Goal: Task Accomplishment & Management: Complete application form

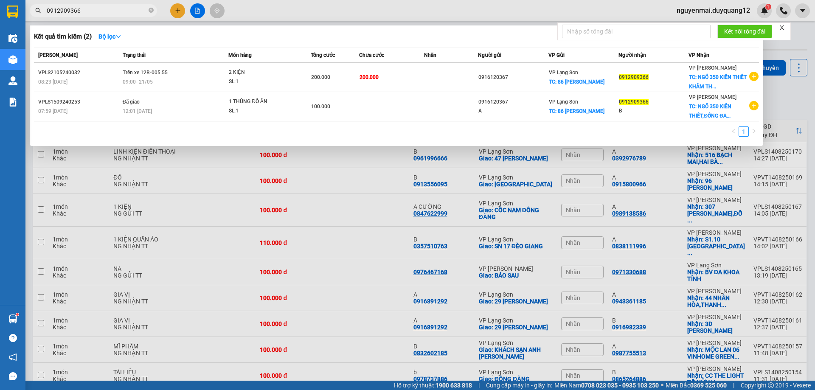
click at [0, 12] on section "Kết quả tìm kiếm ( 2 ) Bộ lọc Mã ĐH Trạng thái Món hàng Tổng cước Chưa cước Nhã…" at bounding box center [407, 195] width 815 height 390
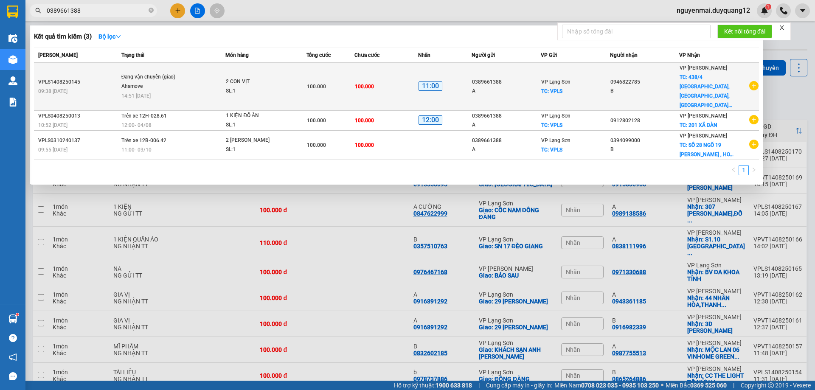
type input "0389661388"
click at [649, 87] on div "B" at bounding box center [644, 91] width 68 height 9
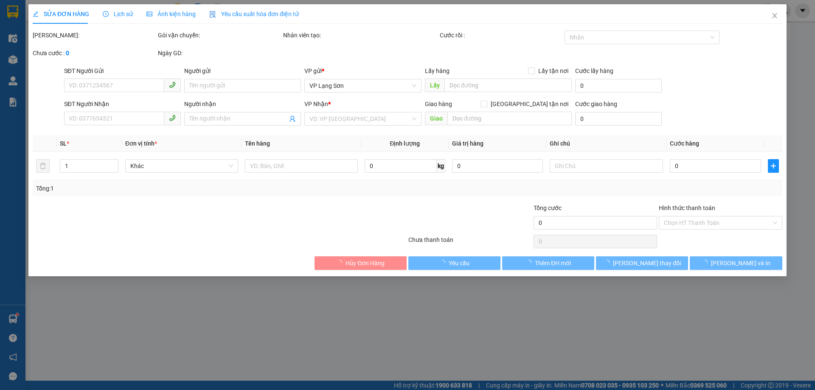
type input "0389661388"
type input "A"
checkbox input "true"
type input "VPLS"
type input "0946822785"
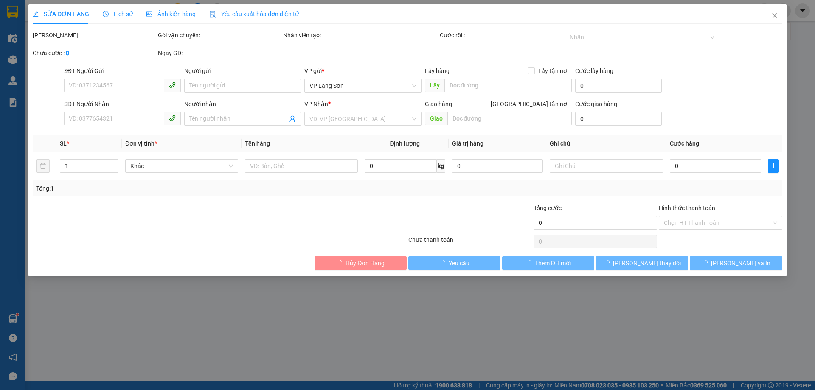
type input "B"
checkbox input "true"
type input "438/4 TÂY SƠN,ĐỐNG ĐA,HÀ NỘI"
type input "100.000"
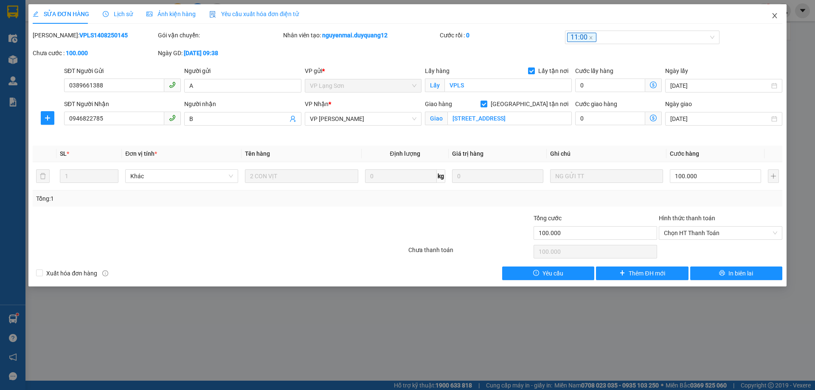
click at [769, 17] on span "Close" at bounding box center [774, 16] width 24 height 24
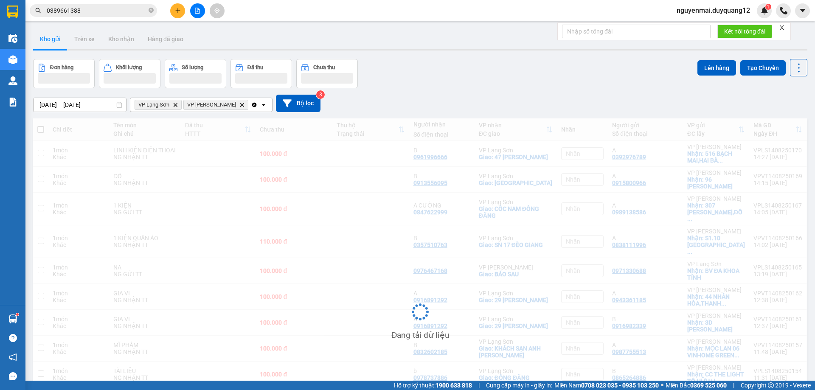
click at [776, 14] on div at bounding box center [783, 10] width 15 height 15
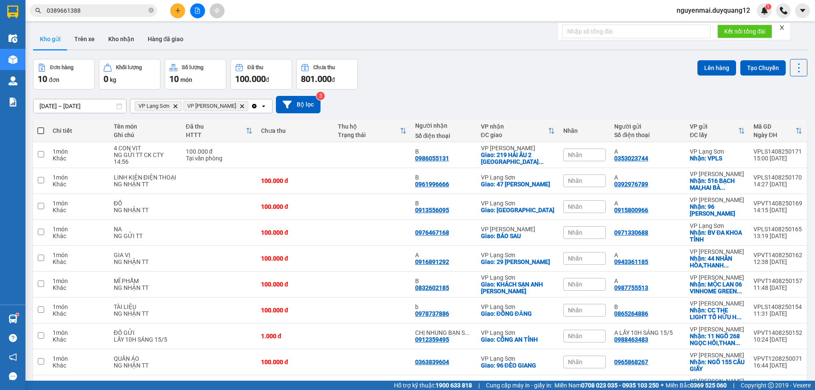
click at [709, 11] on span "nguyenmai.duyquang12" at bounding box center [713, 10] width 87 height 11
click at [695, 26] on span "Đăng xuất" at bounding box center [717, 26] width 70 height 9
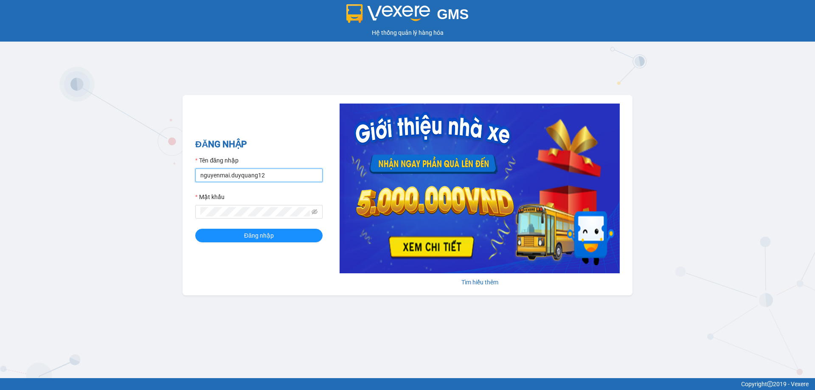
drag, startPoint x: 289, startPoint y: 178, endPoint x: 297, endPoint y: 178, distance: 7.2
click at [289, 178] on input "nguyenmai.duyquang12" at bounding box center [258, 175] width 127 height 14
type input "vuhoa.duyquang12"
click at [247, 235] on span "Đăng nhập" at bounding box center [259, 235] width 30 height 9
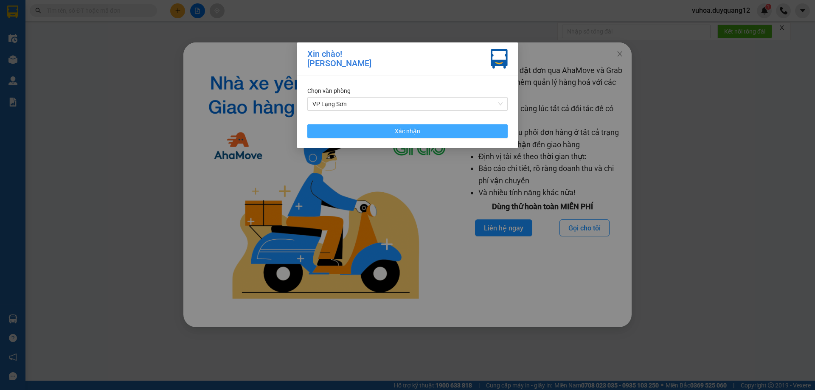
click at [426, 132] on button "Xác nhận" at bounding box center [407, 131] width 200 height 14
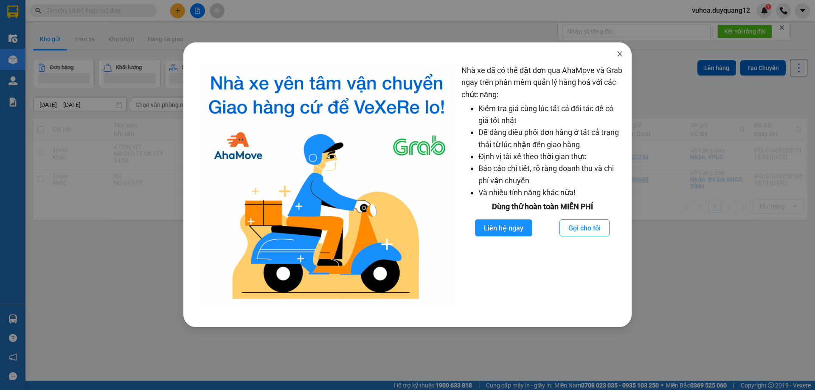
click at [617, 52] on icon "close" at bounding box center [619, 53] width 7 height 7
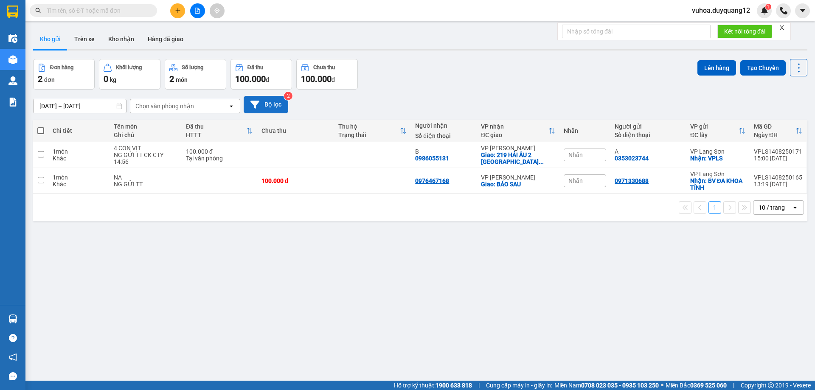
click at [270, 109] on button "Bộ lọc" at bounding box center [266, 104] width 45 height 17
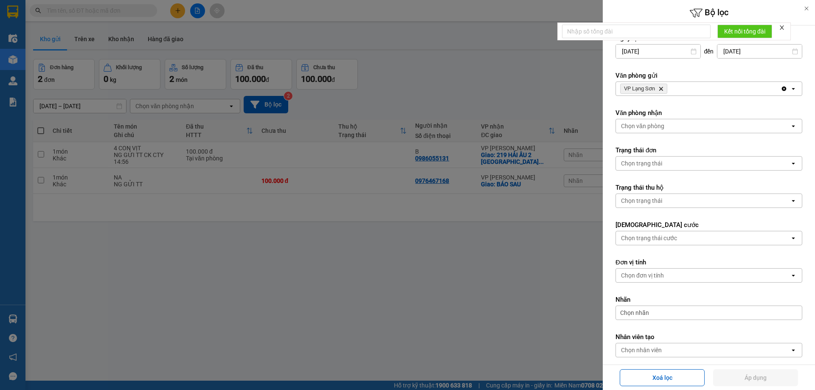
click at [719, 88] on div "VP Lạng Sơn Delete" at bounding box center [698, 89] width 165 height 14
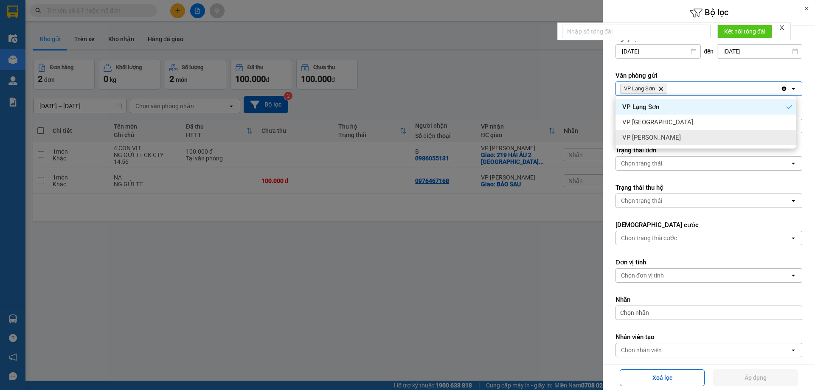
click at [692, 143] on div "VP [PERSON_NAME]" at bounding box center [705, 137] width 180 height 15
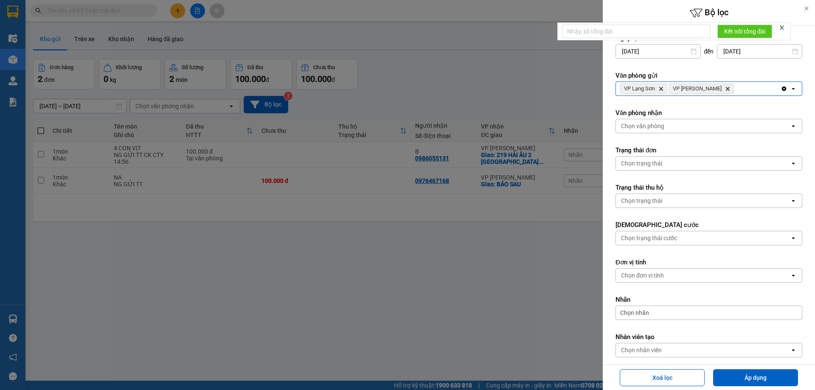
drag, startPoint x: 695, startPoint y: 128, endPoint x: 691, endPoint y: 130, distance: 4.6
click at [695, 128] on div "Chọn văn phòng" at bounding box center [703, 126] width 174 height 14
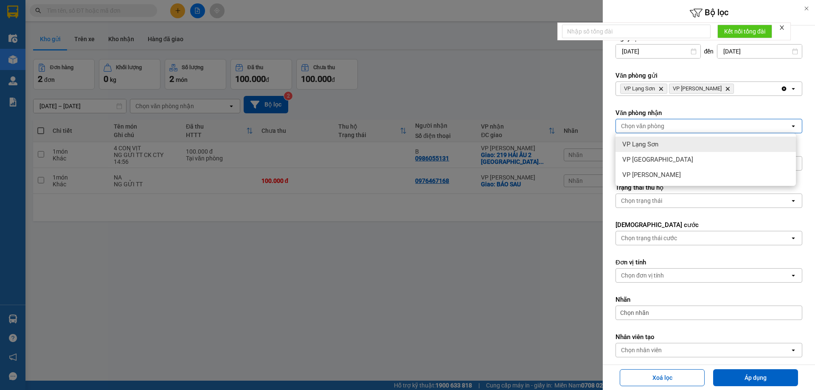
click at [645, 143] on span "VP Lạng Sơn" at bounding box center [640, 144] width 36 height 8
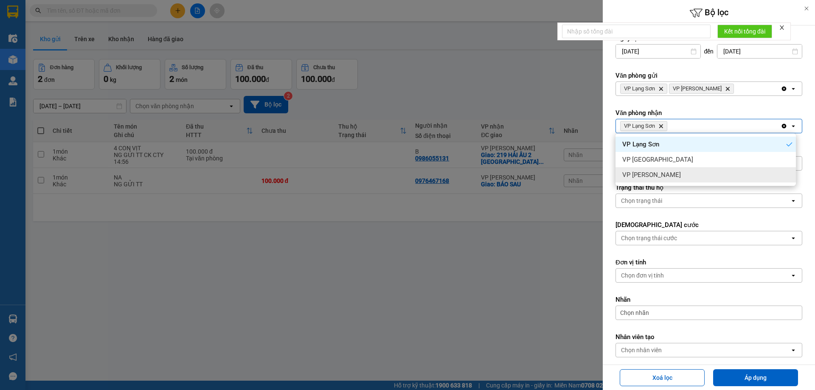
click at [663, 174] on div "VP [PERSON_NAME]" at bounding box center [705, 174] width 180 height 15
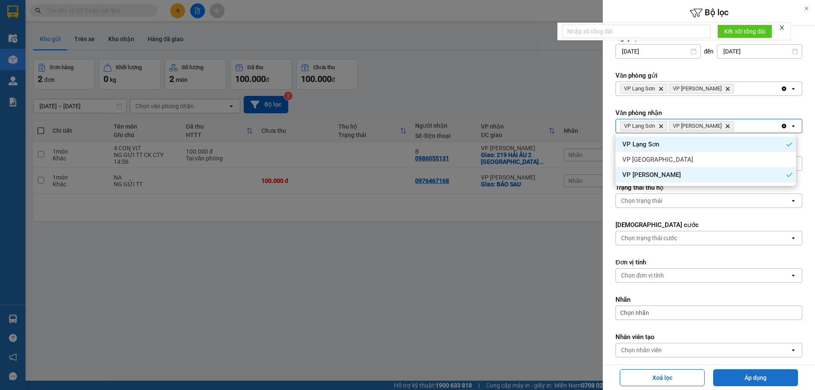
click at [754, 378] on button "Áp dụng" at bounding box center [755, 377] width 85 height 17
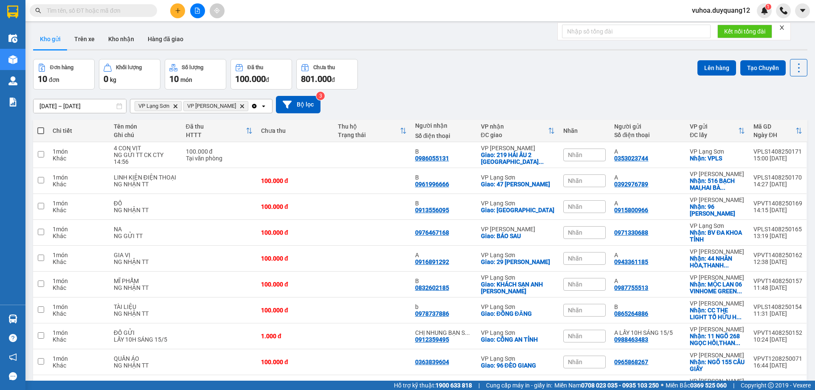
click at [70, 12] on input "text" at bounding box center [97, 10] width 100 height 9
paste input "0915800966"
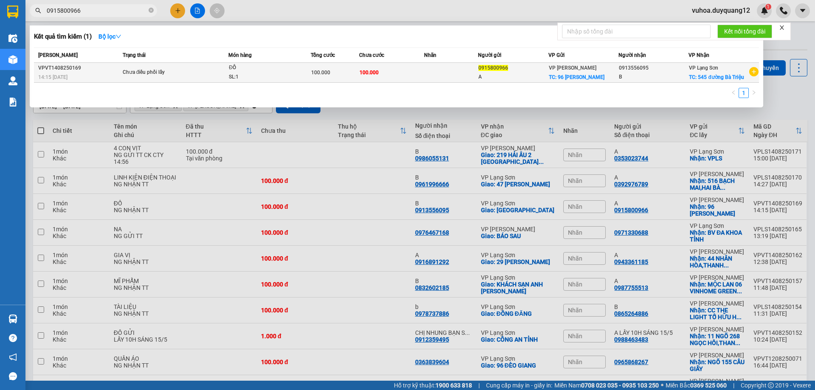
type input "0915800966"
click at [601, 67] on div "VP Minh Khai TC: 96 Trần Vỹ" at bounding box center [583, 72] width 69 height 19
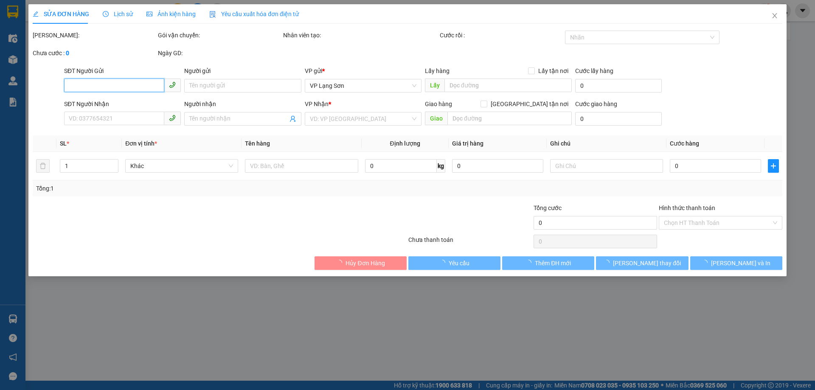
type input "0915800966"
type input "A"
checkbox input "true"
type input "96 Trần Vỹ"
type input "0913556095"
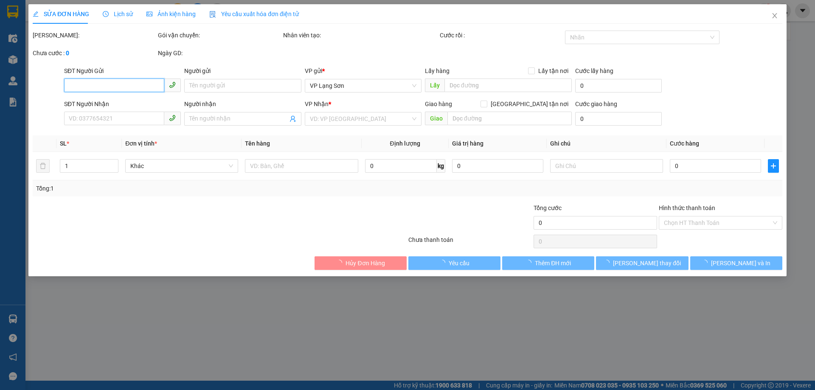
type input "B"
checkbox input "true"
type input "545 đường Bà Triệu"
type input "100.000"
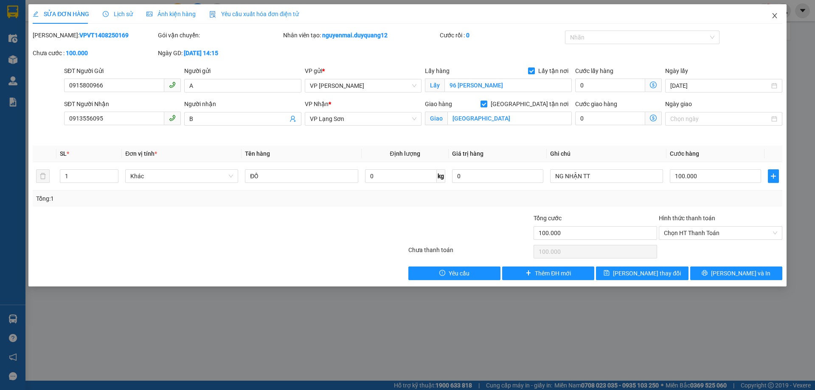
click at [773, 16] on icon "close" at bounding box center [774, 15] width 7 height 7
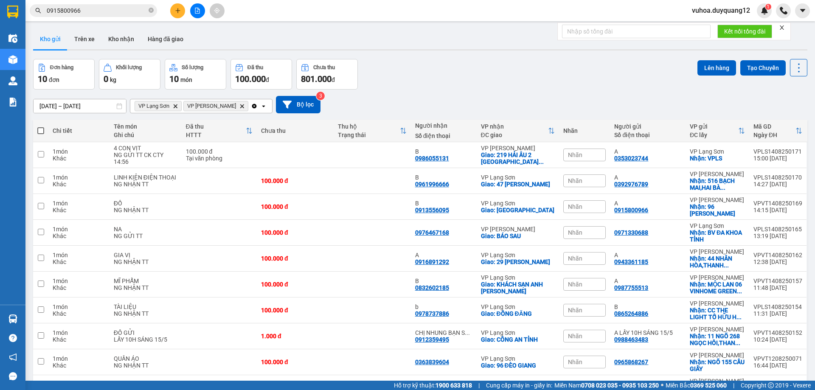
click at [84, 7] on input "0915800966" at bounding box center [97, 10] width 100 height 9
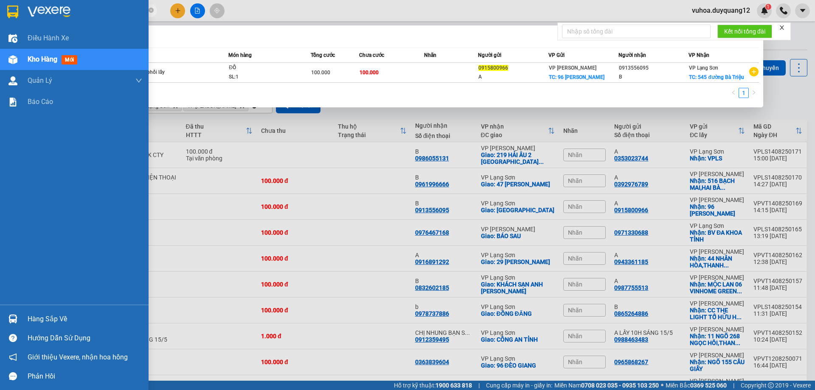
drag, startPoint x: 83, startPoint y: 12, endPoint x: 0, endPoint y: 6, distance: 83.3
click at [0, 6] on section "Kết quả tìm kiếm ( 1 ) Bộ lọc Mã ĐH Trạng thái Món hàng Tổng cước Chưa cước Nhã…" at bounding box center [407, 195] width 815 height 390
paste input "567178888"
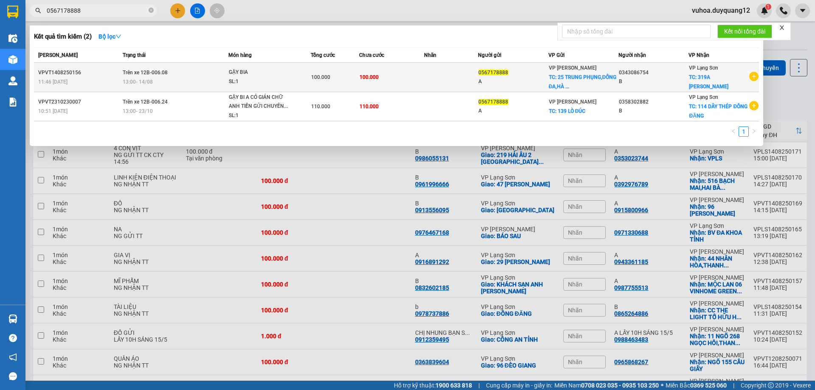
type input "0567178888"
click at [527, 76] on div "0567178888" at bounding box center [512, 72] width 69 height 9
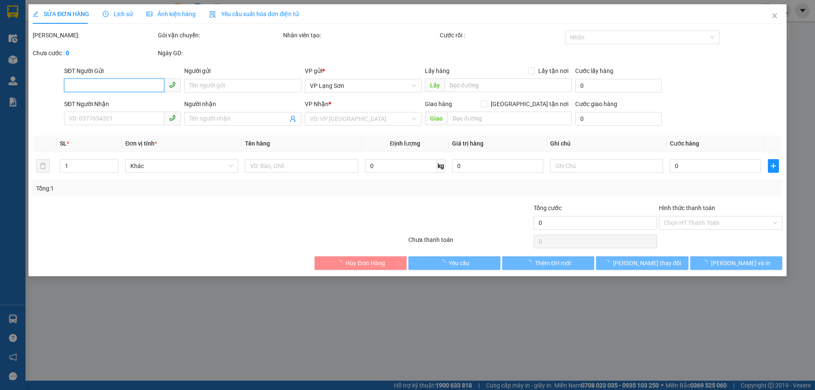
type input "0567178888"
type input "A"
checkbox input "true"
type input "25 TRUNG PHỤNG,ĐỐNG ĐA,HÀ NỘI"
type input "0343086754"
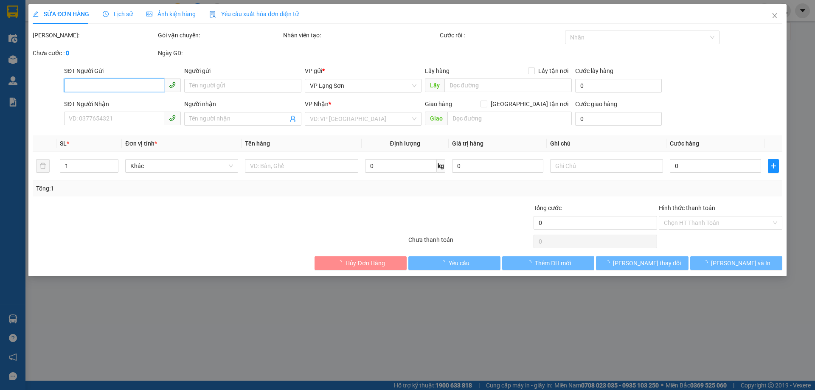
type input "B"
checkbox input "true"
type input "319A TRẦN ĐĂNG NINH"
type input "100.000"
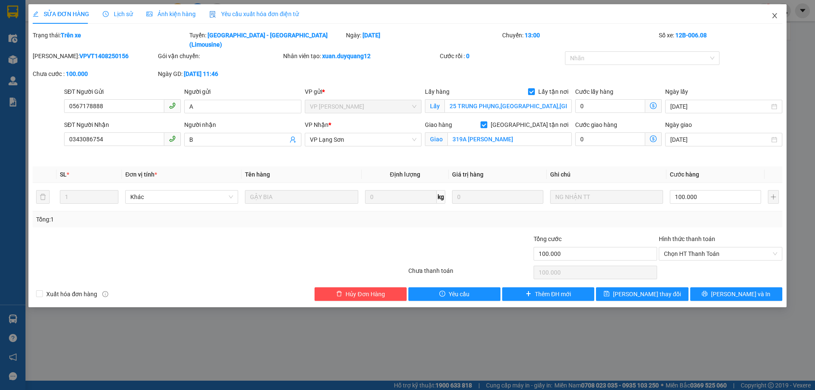
click at [774, 16] on icon "close" at bounding box center [774, 15] width 5 height 5
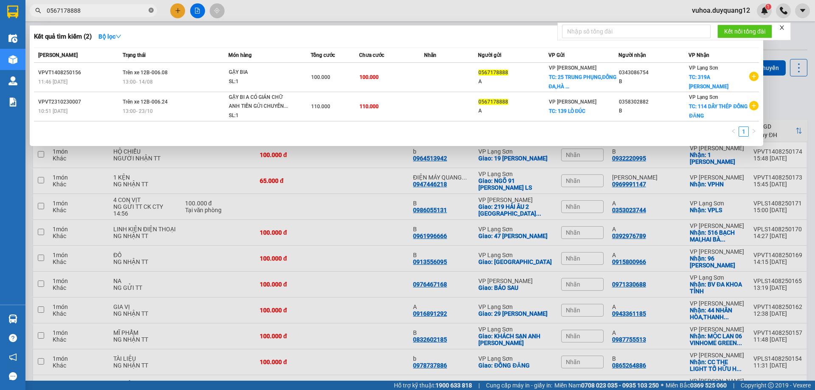
click at [150, 10] on icon "close-circle" at bounding box center [151, 10] width 5 height 5
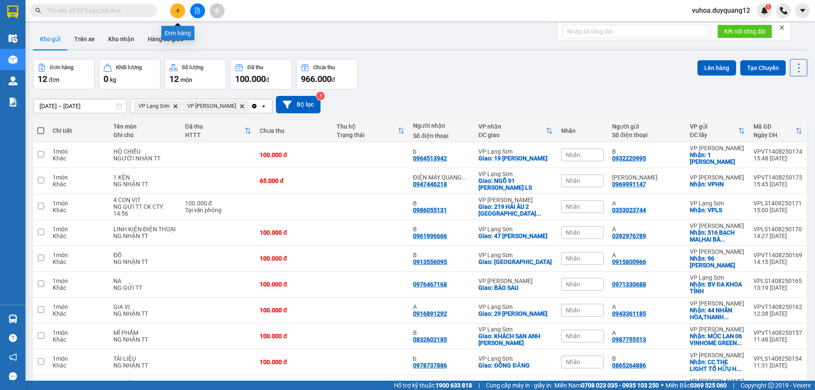
click at [179, 11] on icon "plus" at bounding box center [178, 11] width 6 height 6
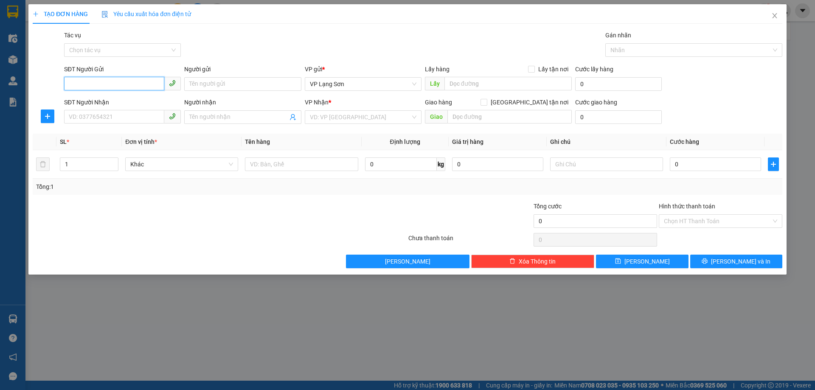
click at [101, 80] on input "SĐT Người Gửi" at bounding box center [114, 84] width 100 height 14
paste input "0815491111"
type input "0815491111"
click at [533, 73] on label "Lấy tận nơi" at bounding box center [550, 68] width 44 height 9
click at [533, 72] on input "Lấy tận nơi" at bounding box center [531, 69] width 6 height 6
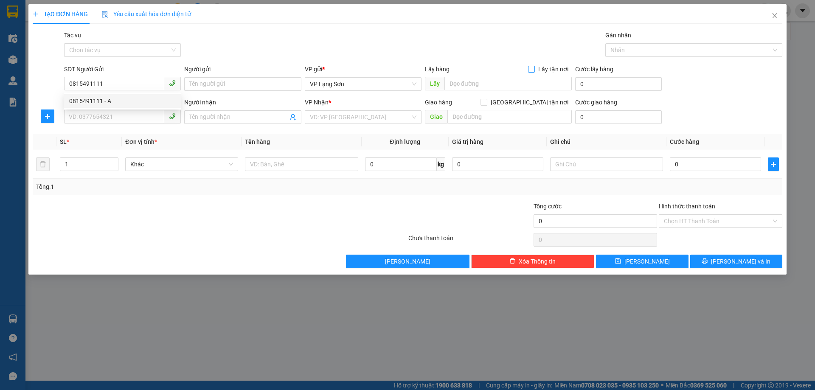
checkbox input "true"
click at [362, 78] on span "VP Lạng Sơn" at bounding box center [363, 84] width 106 height 13
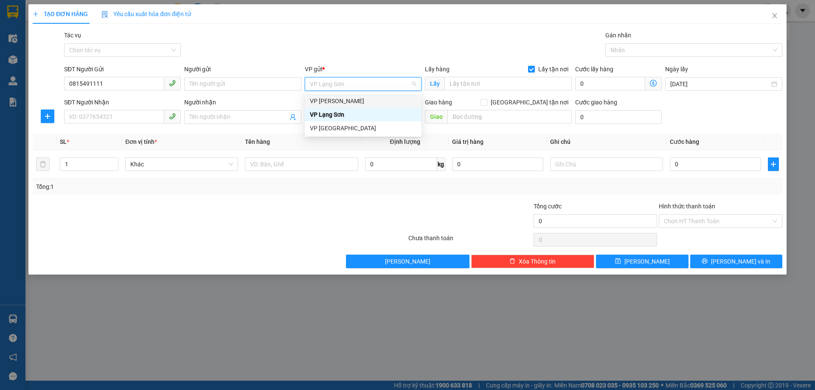
click at [350, 99] on div "VP [PERSON_NAME]" at bounding box center [363, 100] width 106 height 9
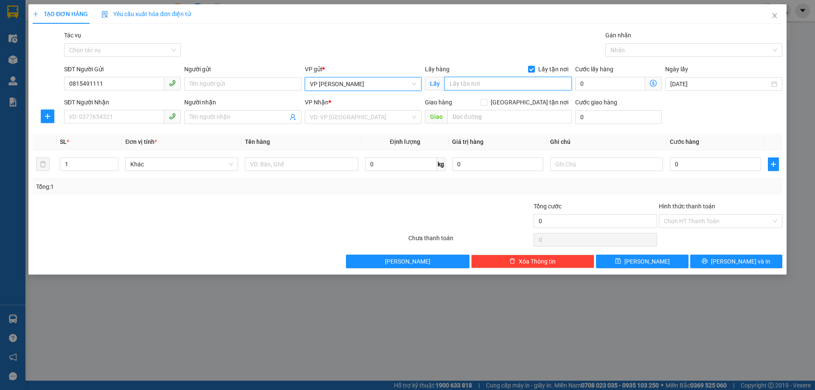
click at [488, 88] on input "text" at bounding box center [507, 84] width 127 height 14
type input "512 MINH KHAI"
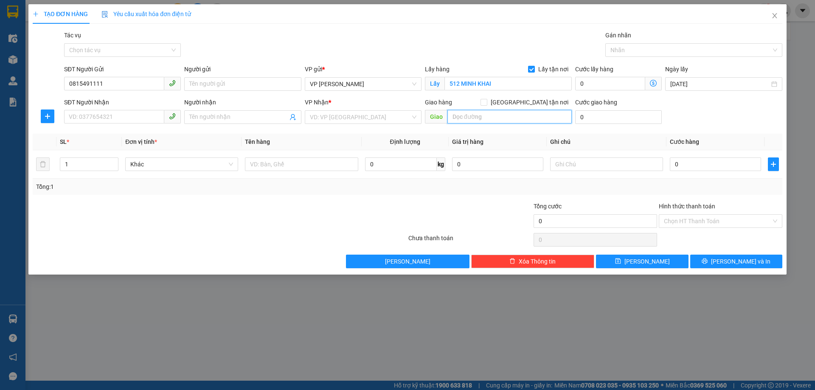
click at [496, 115] on input "text" at bounding box center [509, 117] width 124 height 14
type input "39 NGÔ GIA TỰ"
click at [486, 101] on input "[GEOGRAPHIC_DATA] tận nơi" at bounding box center [483, 102] width 6 height 6
checkbox input "true"
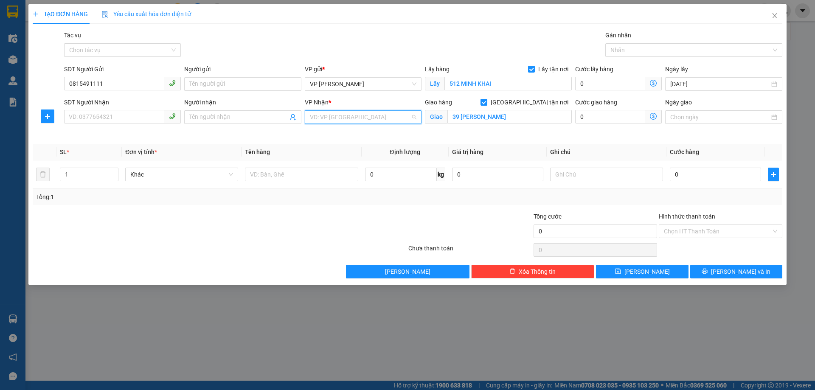
drag, startPoint x: 350, startPoint y: 115, endPoint x: 345, endPoint y: 130, distance: 15.2
click at [350, 116] on input "search" at bounding box center [360, 117] width 101 height 13
click at [336, 147] on div "VP Lạng Sơn" at bounding box center [363, 147] width 106 height 9
click at [97, 117] on input "SĐT Người Nhận" at bounding box center [114, 117] width 100 height 14
click at [90, 115] on input "SĐT Người Nhận" at bounding box center [114, 117] width 100 height 14
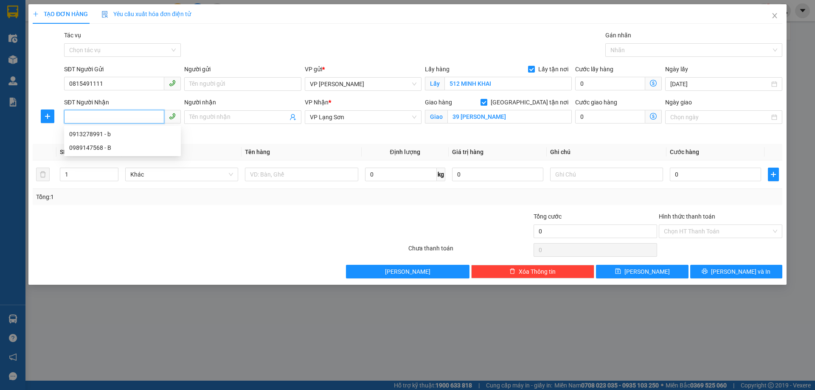
paste input "0913278991"
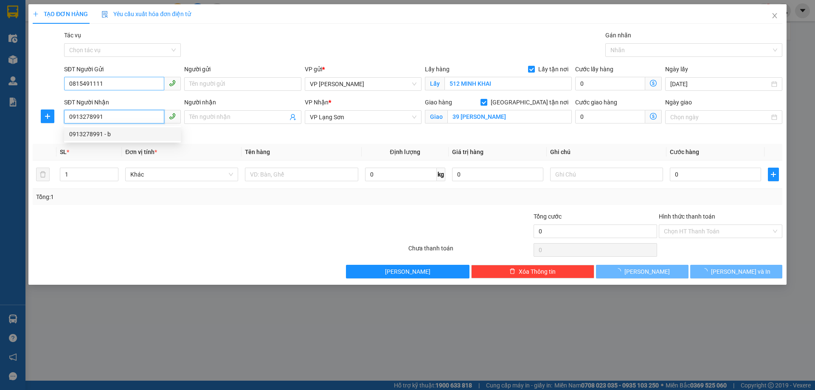
type input "0913278991"
click at [70, 85] on input "0815491111" at bounding box center [114, 84] width 100 height 14
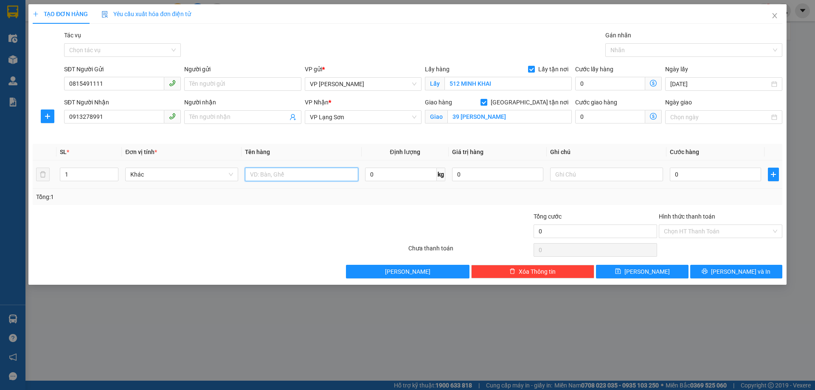
click at [270, 175] on input "text" at bounding box center [301, 175] width 113 height 14
type input "D"
type input "ĐỒ"
click at [632, 272] on button "Lưu" at bounding box center [642, 272] width 92 height 14
click at [696, 169] on input "0" at bounding box center [715, 175] width 91 height 14
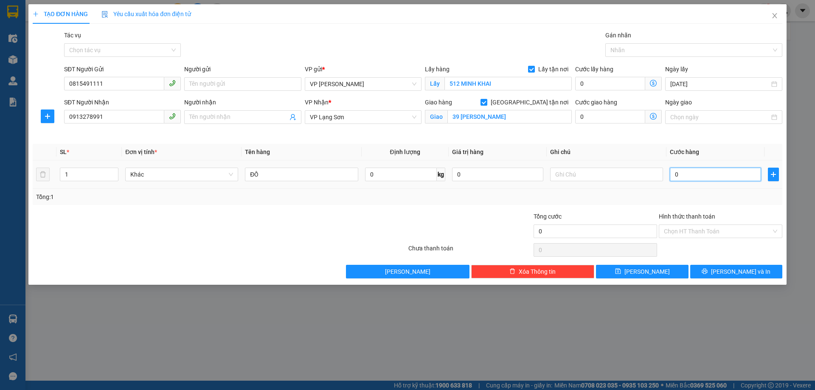
type input "6"
type input "65"
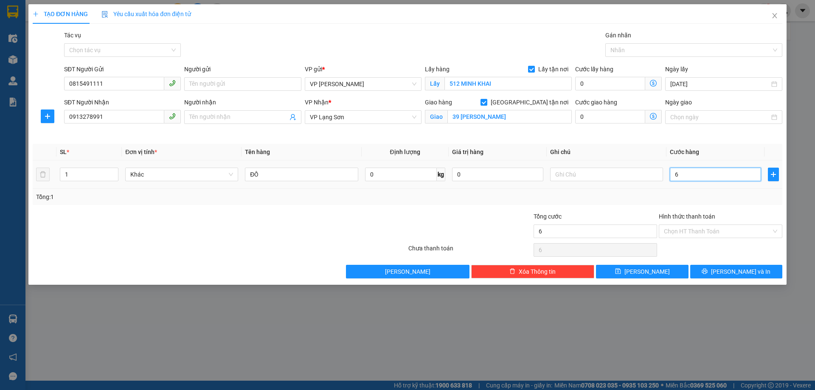
type input "65"
type input "65.000"
click at [603, 178] on input "text" at bounding box center [606, 175] width 113 height 14
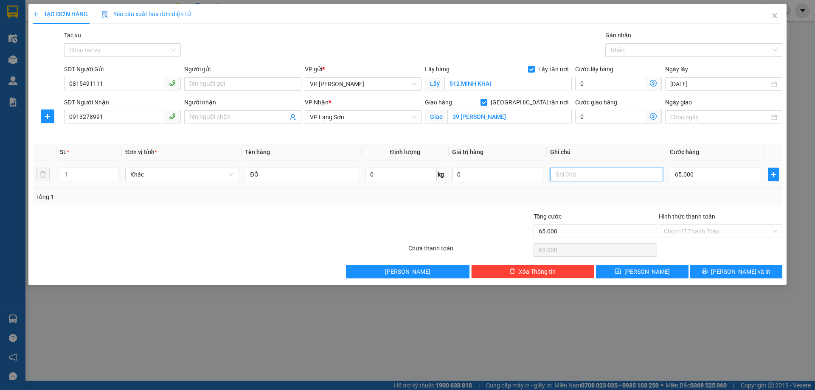
click at [567, 173] on input "text" at bounding box center [606, 175] width 113 height 14
type input "NG NHẬN TT"
drag, startPoint x: 275, startPoint y: 177, endPoint x: 194, endPoint y: 171, distance: 81.7
click at [194, 171] on tr "1 Khác ĐỒ 0 kg 0 NG NHẬN TT 65.000" at bounding box center [407, 174] width 749 height 28
type input "D"
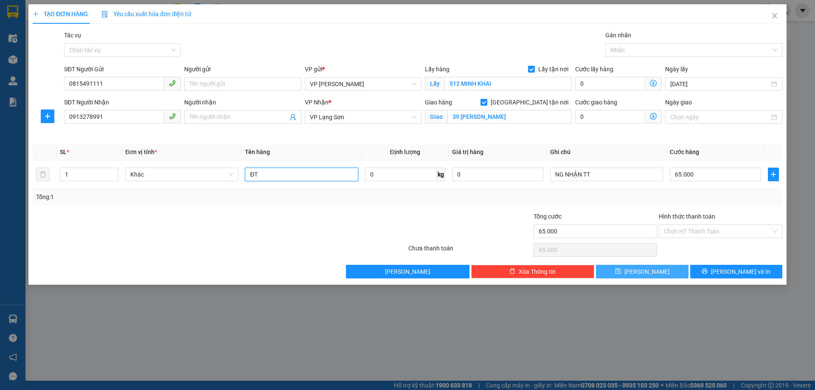
type input "ĐT"
click at [665, 268] on button "Lưu" at bounding box center [642, 272] width 92 height 14
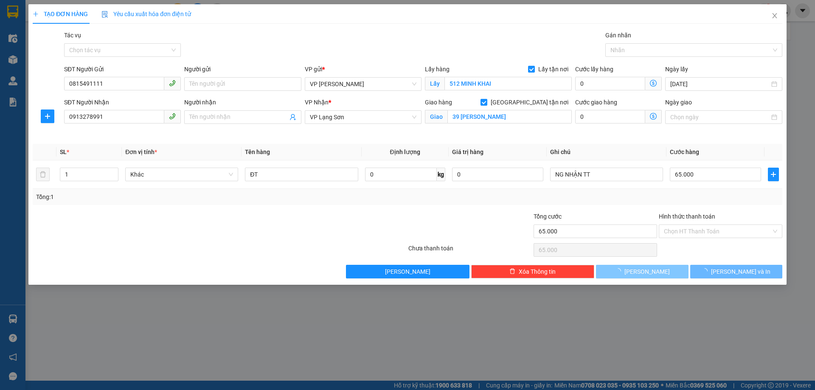
checkbox input "false"
type input "0"
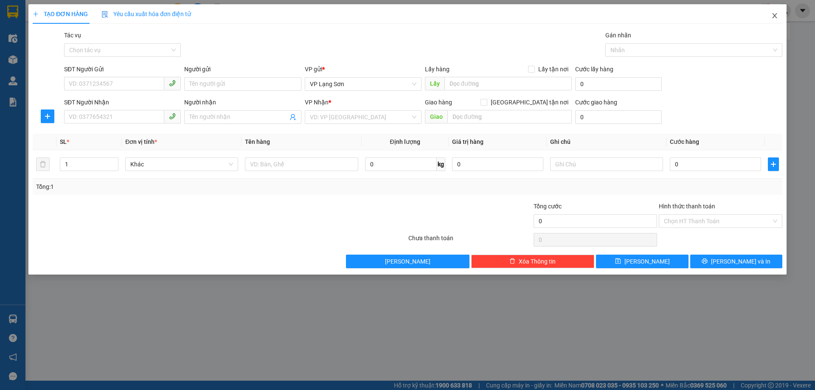
click at [775, 12] on span "Close" at bounding box center [774, 16] width 24 height 24
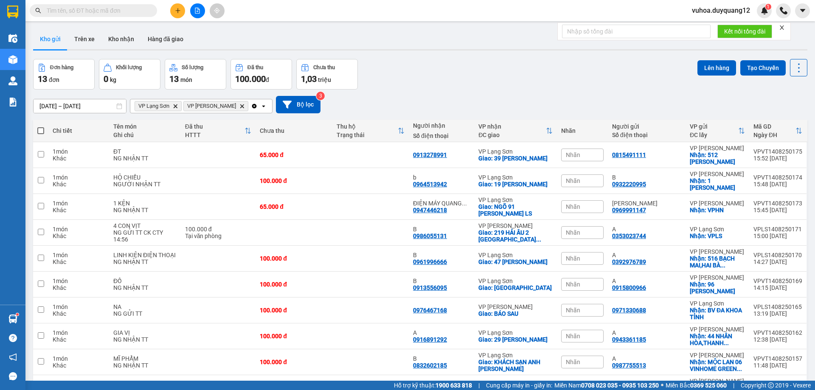
click at [64, 6] on span at bounding box center [93, 10] width 127 height 13
click at [63, 8] on input "text" at bounding box center [97, 10] width 100 height 9
paste input "0352630364"
type input "0352630364"
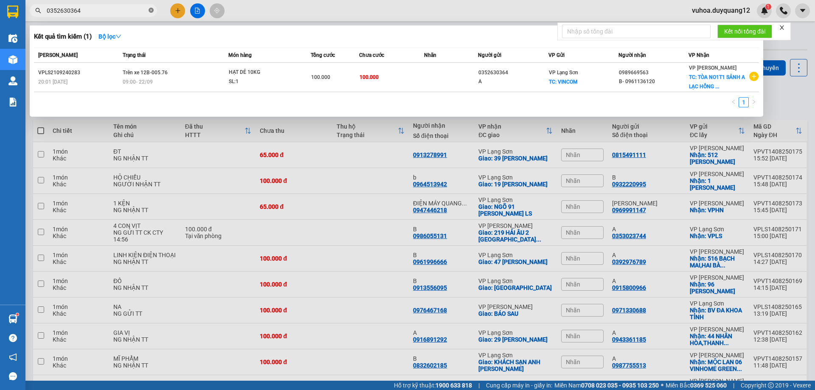
click at [150, 11] on icon "close-circle" at bounding box center [151, 10] width 5 height 5
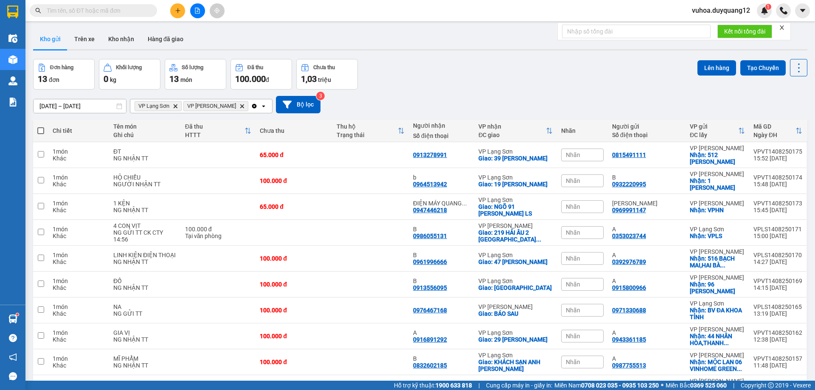
click at [77, 10] on input "text" at bounding box center [97, 10] width 100 height 9
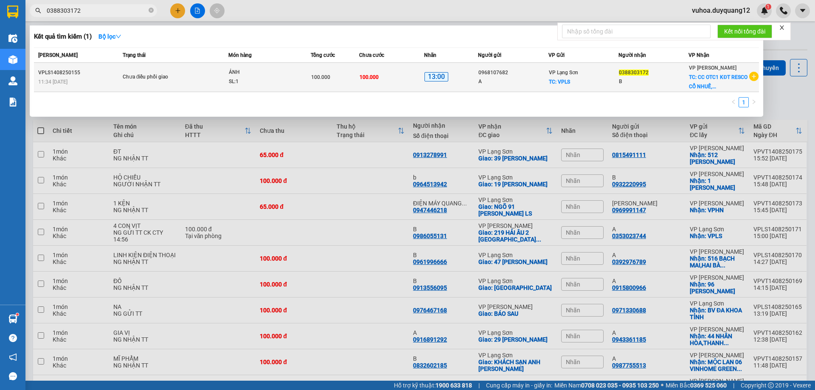
type input "0388303172"
click at [588, 81] on div "VP Lạng Sơn TC: VPLS" at bounding box center [583, 77] width 69 height 19
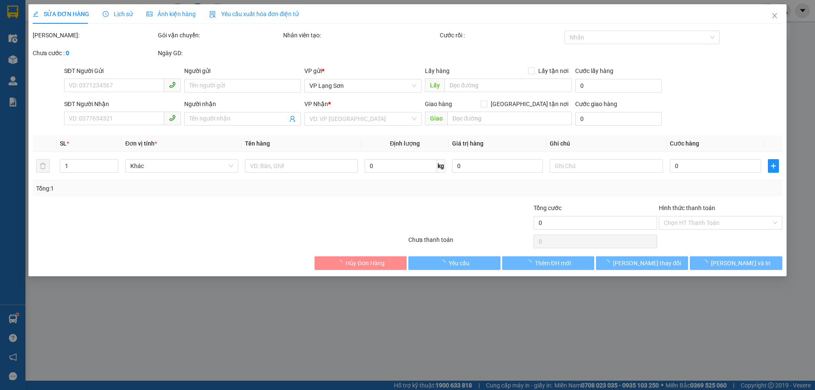
type input "0968107682"
type input "A"
checkbox input "true"
type input "VPLS"
type input "0388303172"
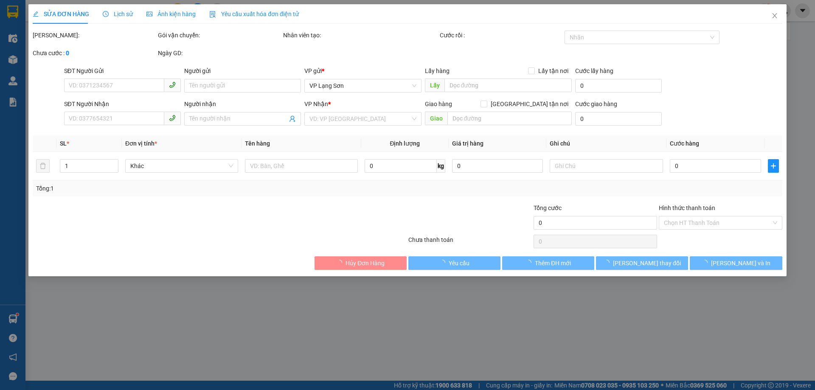
type input "B"
checkbox input "true"
type input "CC OTC1 KĐT RESCO CỔ NHUẾ,BẮC TỪ LIÊM,HÀ NỘI"
type input "100.000"
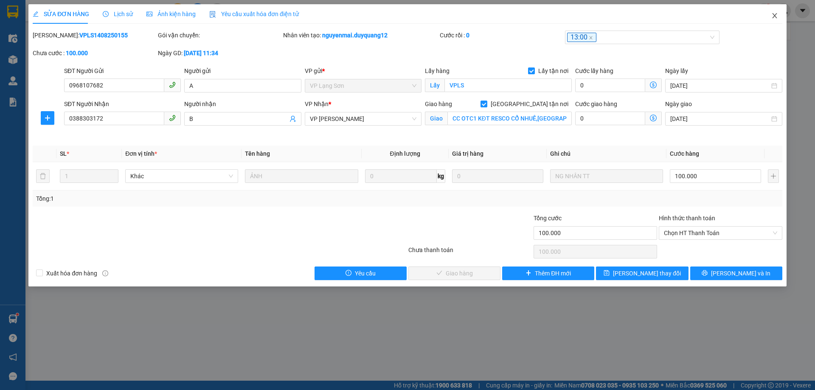
click at [773, 14] on icon "close" at bounding box center [774, 15] width 5 height 5
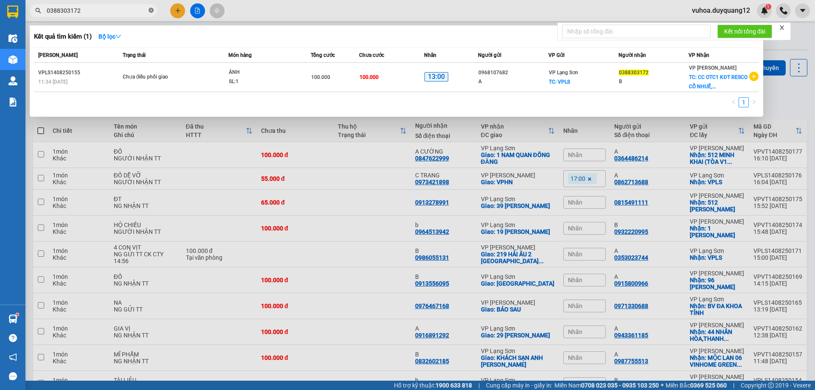
click at [153, 11] on icon "close-circle" at bounding box center [151, 10] width 5 height 5
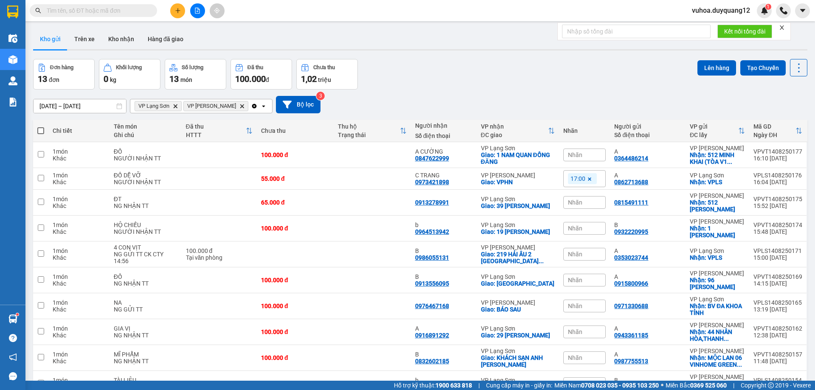
click at [74, 11] on input "text" at bounding box center [97, 10] width 100 height 9
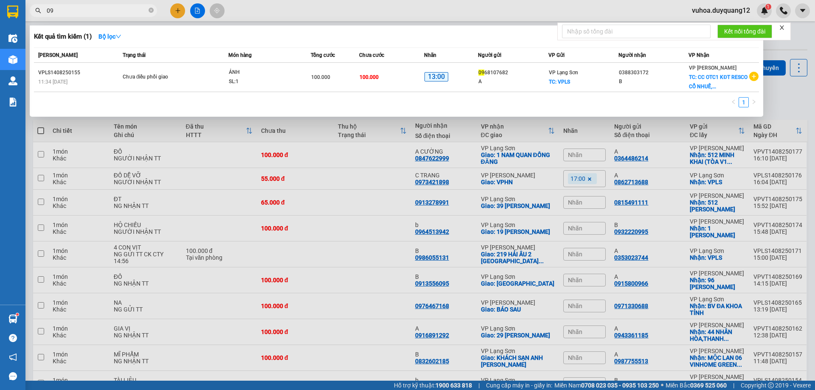
type input "0"
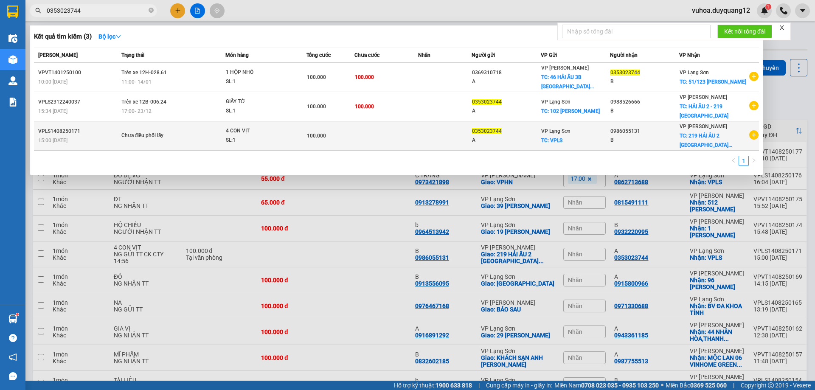
type input "0353023744"
click at [283, 142] on div "SL: 1" at bounding box center [258, 140] width 64 height 9
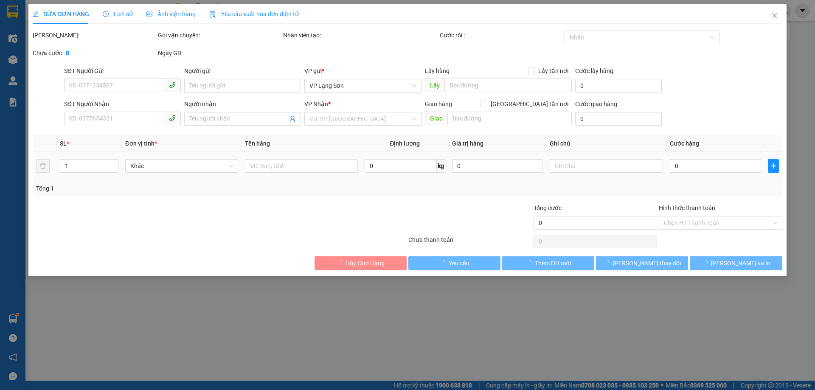
type input "0353023744"
type input "A"
checkbox input "true"
type input "VPLS"
type input "0986055131"
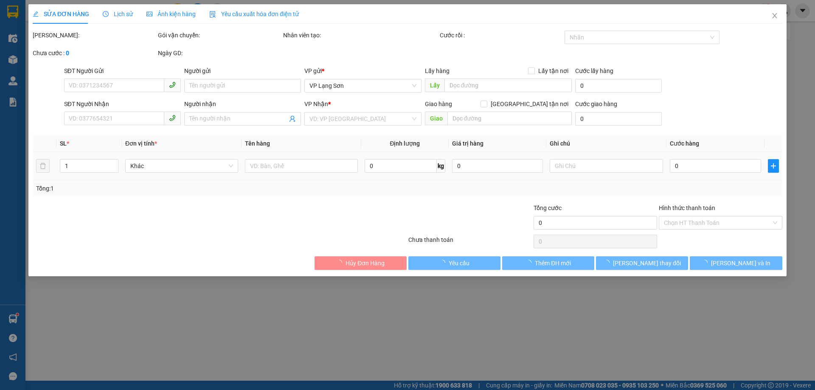
type input "B"
checkbox input "true"
type input "219 HẢI ÂU [STREET_ADDRESS]"
type input "100.000"
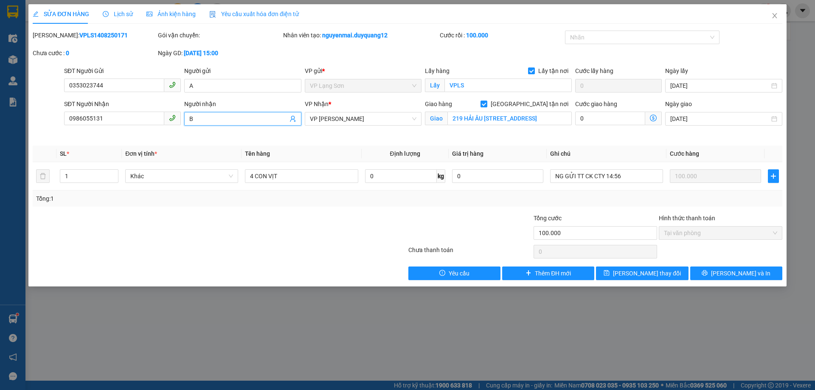
click at [212, 120] on input "B" at bounding box center [238, 118] width 98 height 9
drag, startPoint x: 195, startPoint y: 120, endPoint x: 235, endPoint y: 120, distance: 39.9
click at [235, 120] on input "B 0836985888" at bounding box center [238, 118] width 98 height 9
type input "B 0836985888"
drag, startPoint x: 106, startPoint y: 117, endPoint x: 41, endPoint y: 115, distance: 65.8
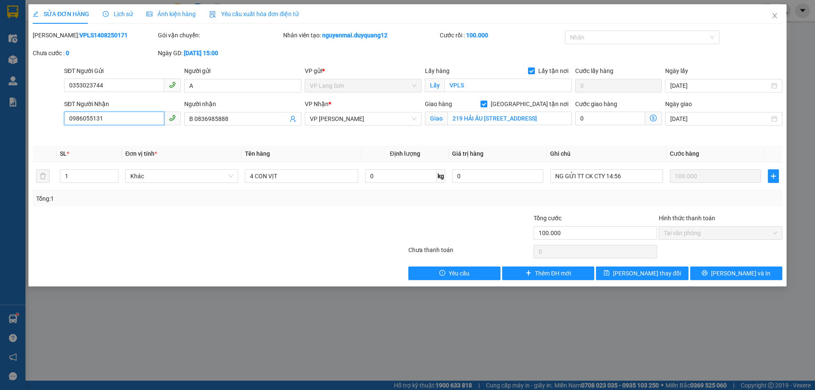
click at [41, 115] on div "SĐT Người Nhận 0986055131 0986055131 Người nhận B 0836985888 VP Nhận * VP Minh …" at bounding box center [407, 119] width 751 height 40
drag, startPoint x: 193, startPoint y: 118, endPoint x: 243, endPoint y: 120, distance: 50.1
click at [252, 120] on input "B 0836985888" at bounding box center [238, 118] width 98 height 9
type input "B"
click at [216, 118] on input "B" at bounding box center [238, 118] width 98 height 9
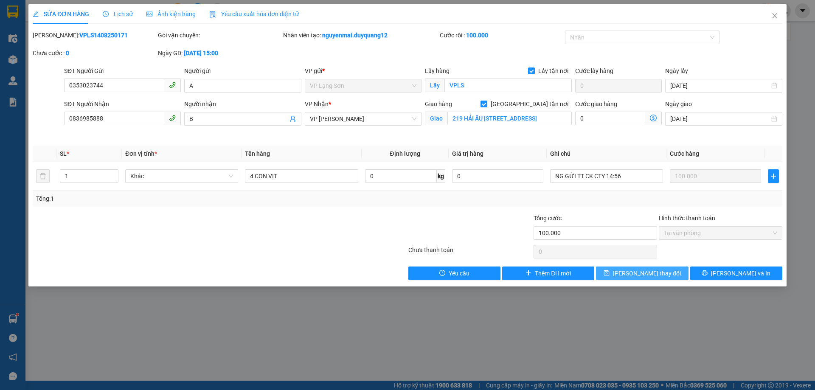
click at [639, 269] on span "[PERSON_NAME] thay đổi" at bounding box center [647, 273] width 68 height 9
click at [70, 119] on input "0836985888" at bounding box center [114, 119] width 100 height 14
type input "0836985888"
click at [636, 272] on span "[PERSON_NAME] thay đổi" at bounding box center [647, 273] width 68 height 9
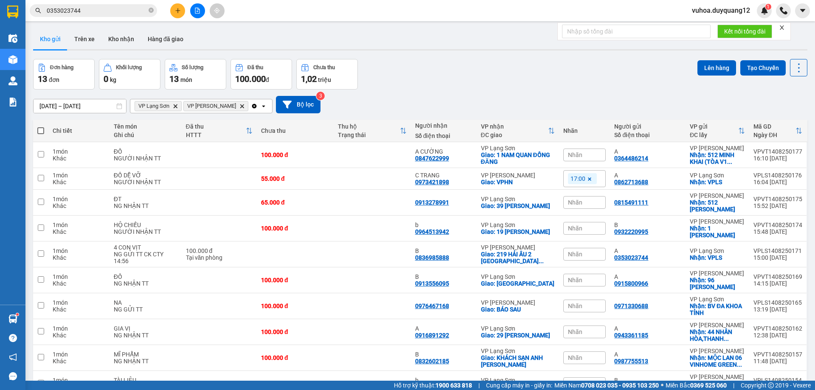
click at [111, 13] on input "0353023744" at bounding box center [97, 10] width 100 height 9
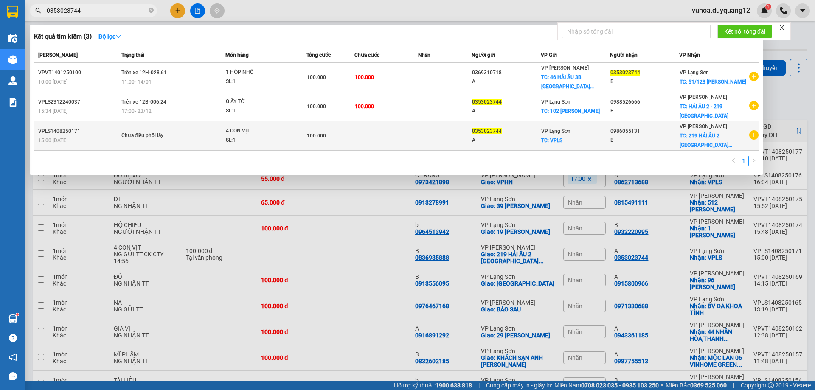
click at [583, 140] on div "VP Lạng Sơn TC: VPLS" at bounding box center [575, 135] width 68 height 19
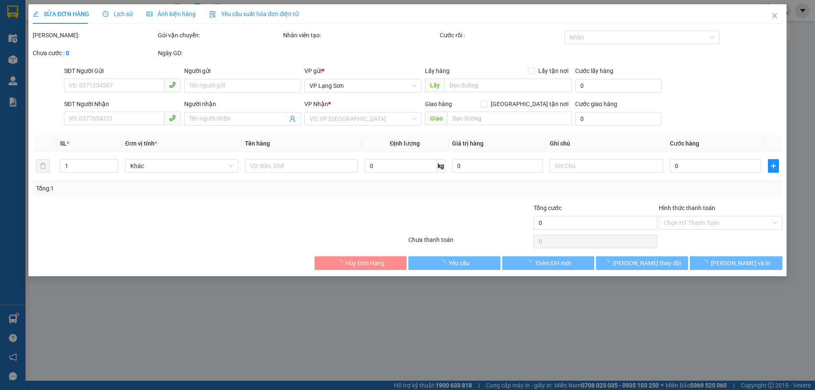
type input "0353023744"
type input "A"
checkbox input "true"
type input "VPLS"
type input "0836985888"
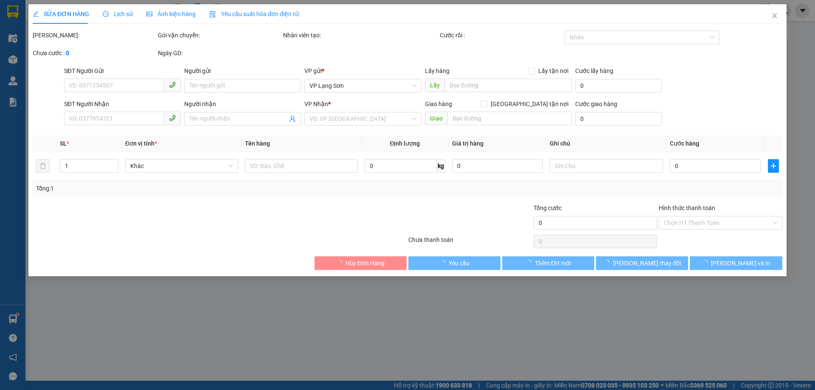
type input "B"
checkbox input "true"
type input "219 HẢI ÂU [STREET_ADDRESS]"
type input "100.000"
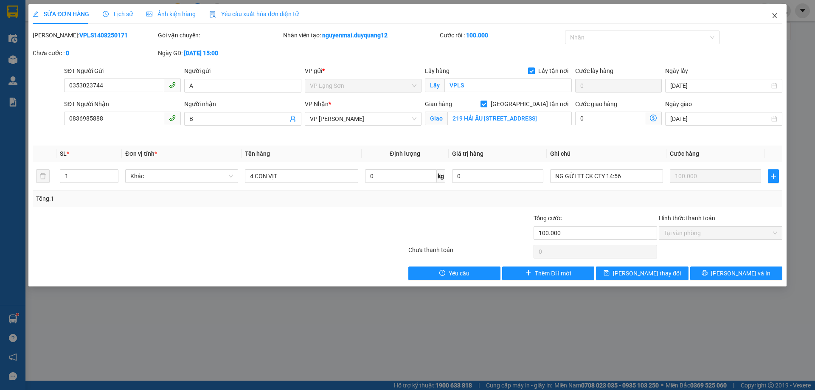
drag, startPoint x: 775, startPoint y: 17, endPoint x: 432, endPoint y: 384, distance: 502.3
click at [775, 17] on icon "close" at bounding box center [774, 15] width 5 height 5
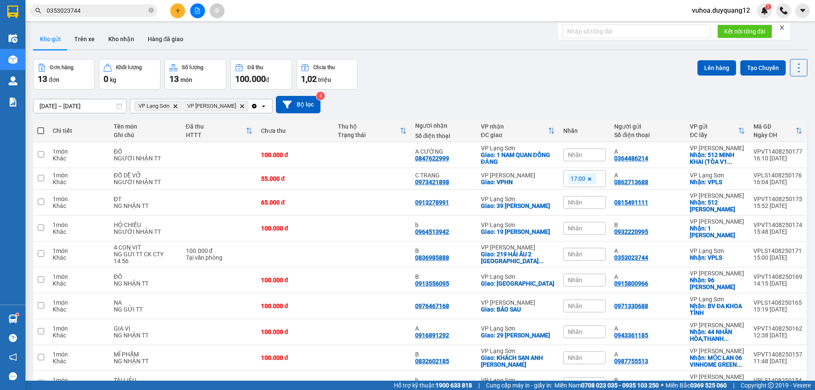
click at [493, 85] on div "Đơn hàng 13 đơn Khối lượng 0 kg Số lượng 13 món Đã thu 100.000 đ Chưa thu 1,02 …" at bounding box center [420, 74] width 774 height 31
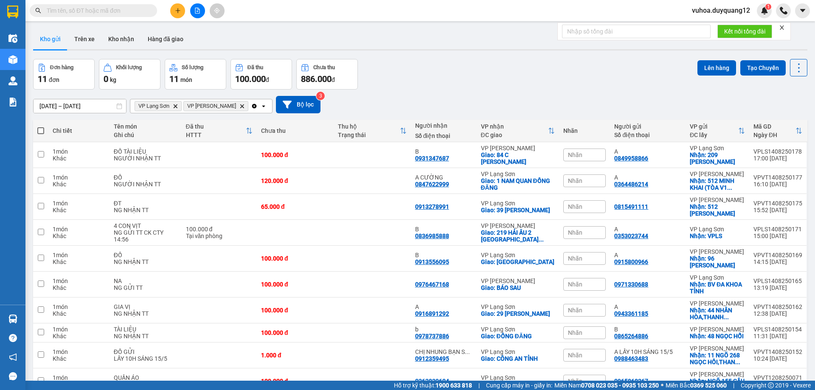
click at [92, 8] on input "text" at bounding box center [97, 10] width 100 height 9
paste input "0919080252"
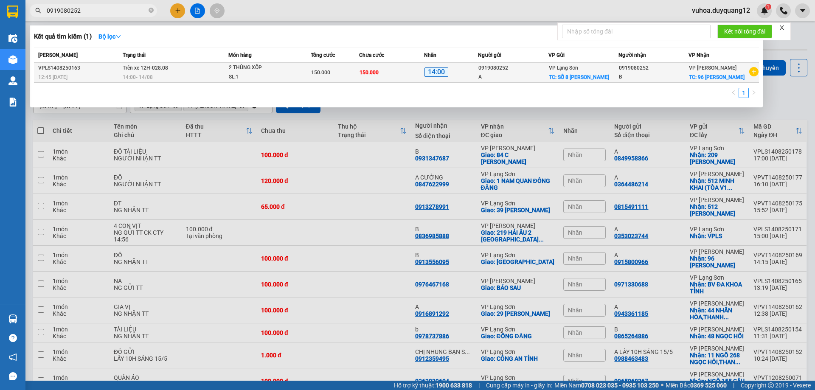
type input "0919080252"
click at [535, 73] on div "0919080252" at bounding box center [512, 68] width 69 height 9
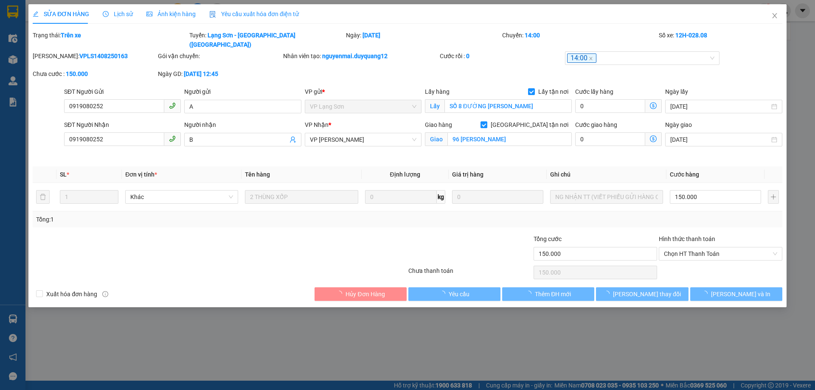
type input "0919080252"
type input "A"
checkbox input "true"
type input "SỐ 8 ĐƯỜNG HÙNG VƯƠNG"
type input "0919080252"
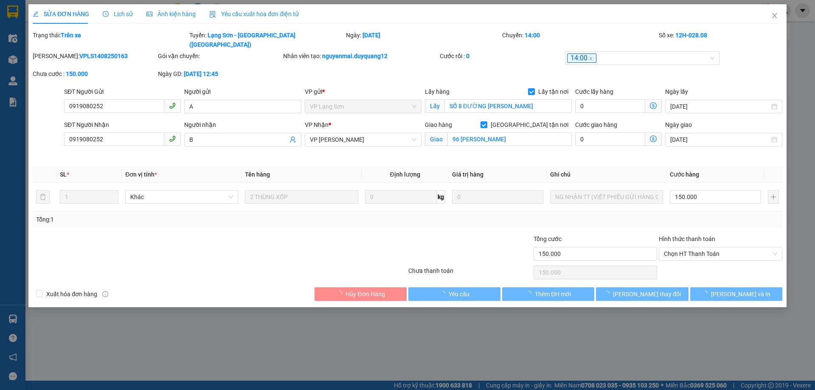
type input "B"
checkbox input "true"
type input "96 TRẦN QUỐC TOẢN"
type input "150.000"
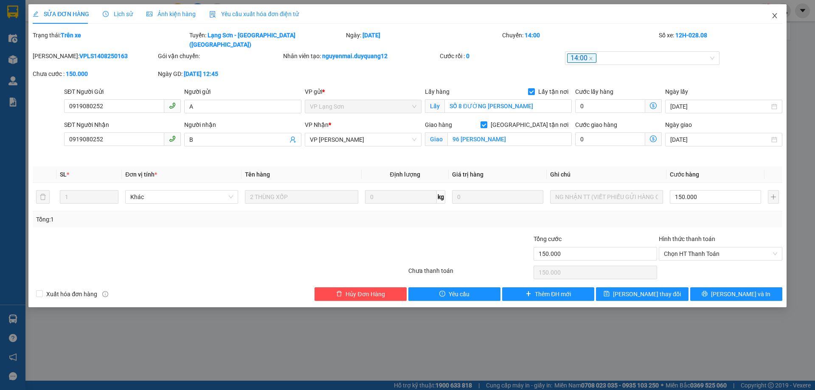
click at [776, 16] on icon "close" at bounding box center [774, 15] width 7 height 7
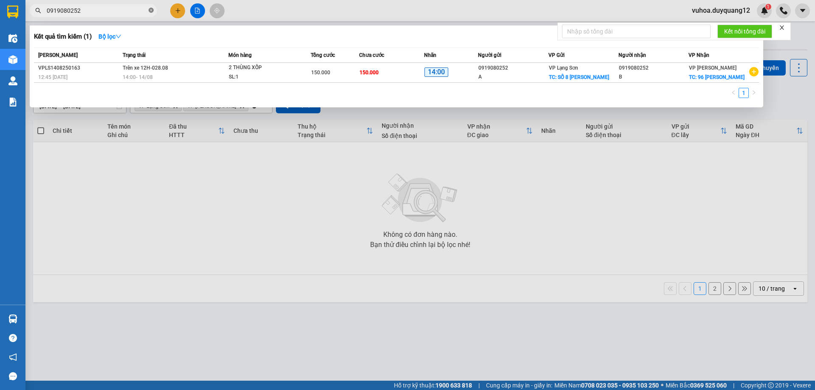
click at [150, 11] on icon "close-circle" at bounding box center [151, 10] width 5 height 5
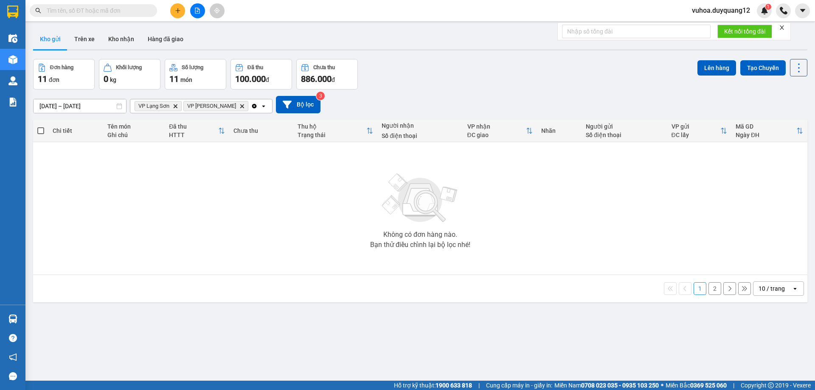
click at [49, 36] on button "Kho gửi" at bounding box center [50, 39] width 34 height 20
click at [290, 102] on button "Bộ lọc" at bounding box center [298, 104] width 45 height 17
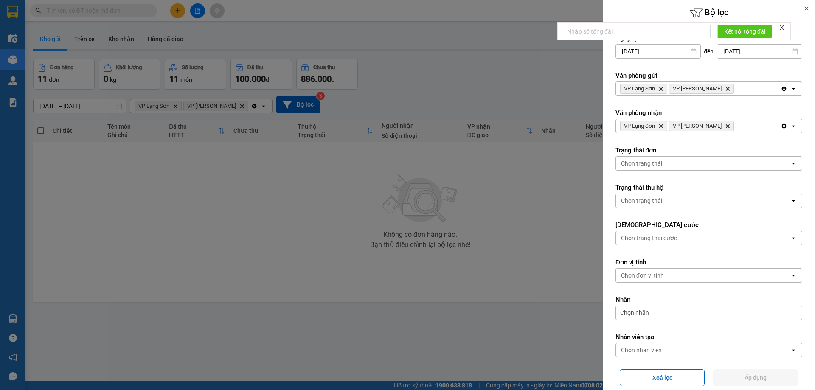
click at [459, 74] on div at bounding box center [407, 195] width 815 height 390
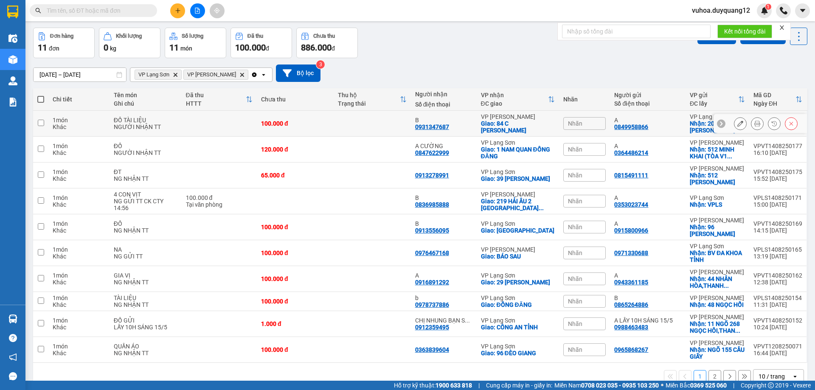
scroll to position [48, 0]
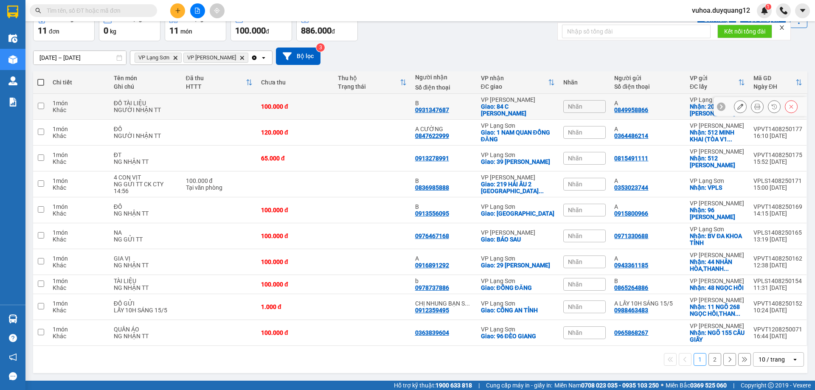
click at [737, 106] on icon at bounding box center [740, 107] width 6 height 6
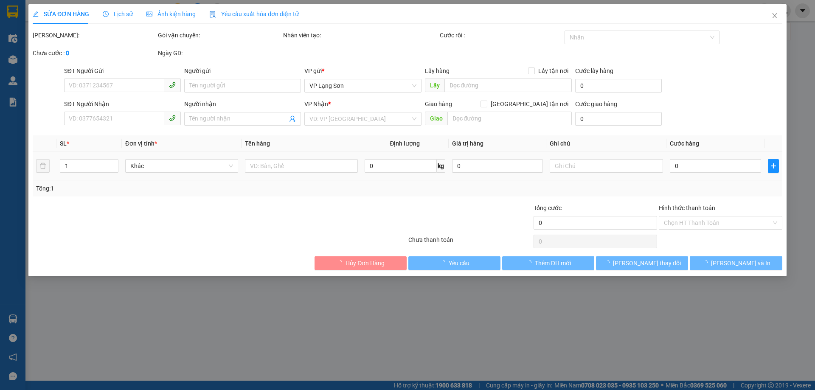
type input "0849958866"
type input "A"
checkbox input "true"
type input "209 [PERSON_NAME]"
type input "0931347687"
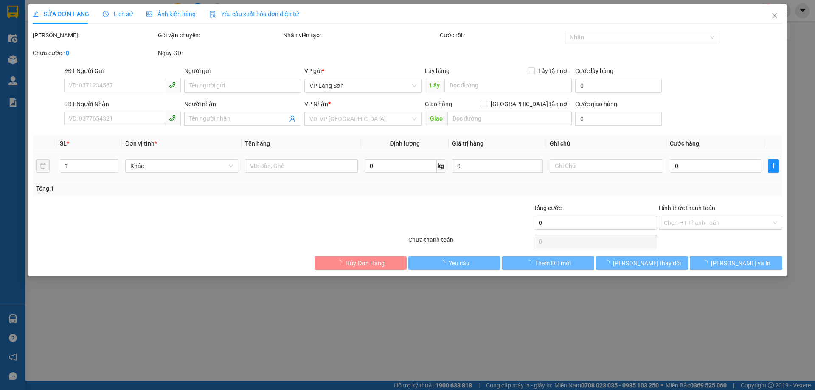
type input "B"
checkbox input "true"
type input "84 C [PERSON_NAME]"
type input "100.000"
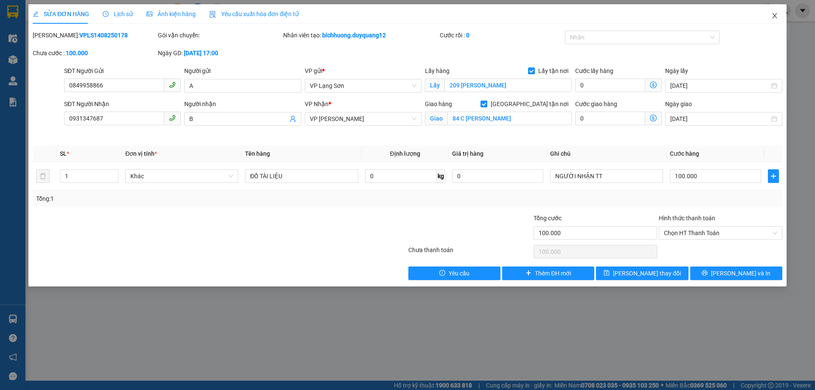
click at [770, 14] on span "Close" at bounding box center [774, 16] width 24 height 24
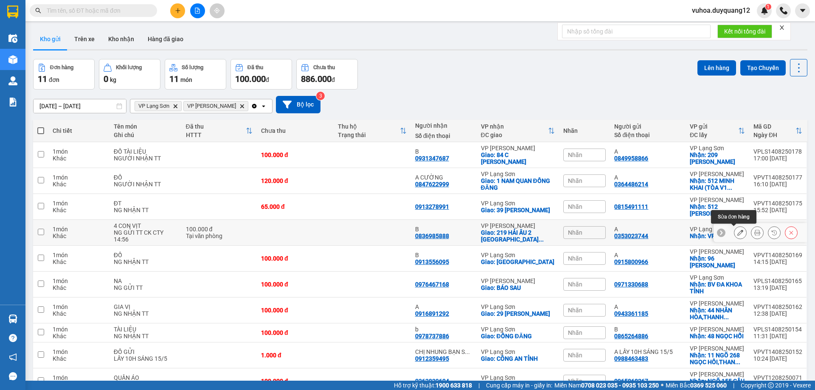
click at [737, 232] on icon at bounding box center [740, 233] width 6 height 6
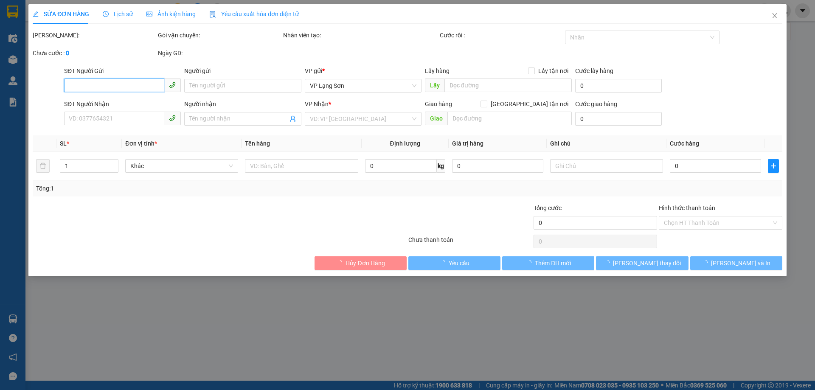
type input "0353023744"
type input "A"
checkbox input "true"
type input "VPLS"
type input "0836985888"
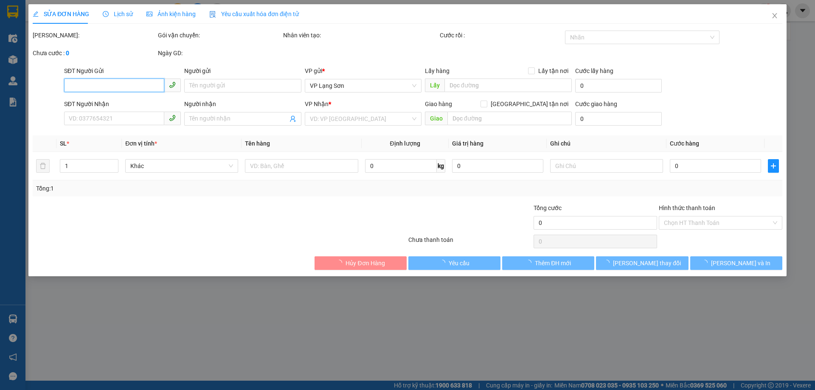
type input "B"
checkbox input "true"
type input "219 HẢI ÂU [STREET_ADDRESS]"
type input "100.000"
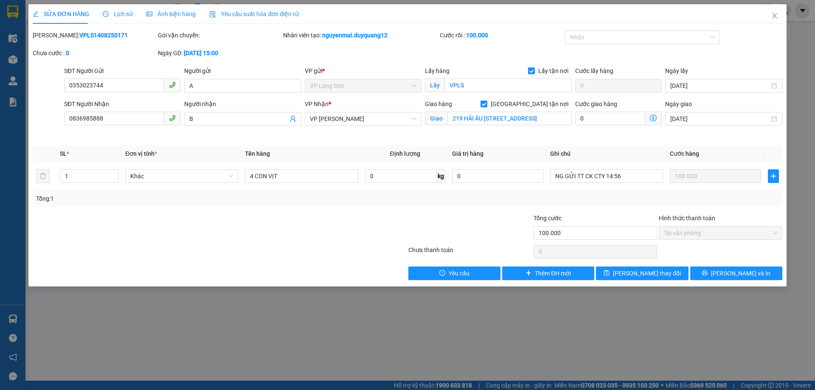
click at [124, 14] on span "Lịch sử" at bounding box center [118, 14] width 30 height 7
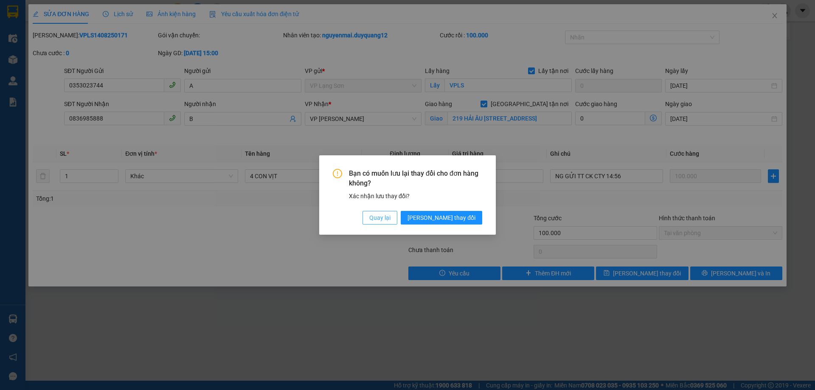
click at [390, 215] on span "Quay lại" at bounding box center [379, 217] width 21 height 9
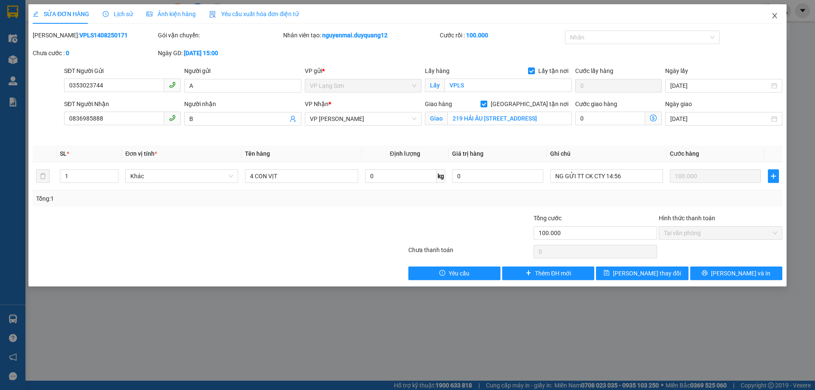
click at [772, 15] on icon "close" at bounding box center [774, 15] width 7 height 7
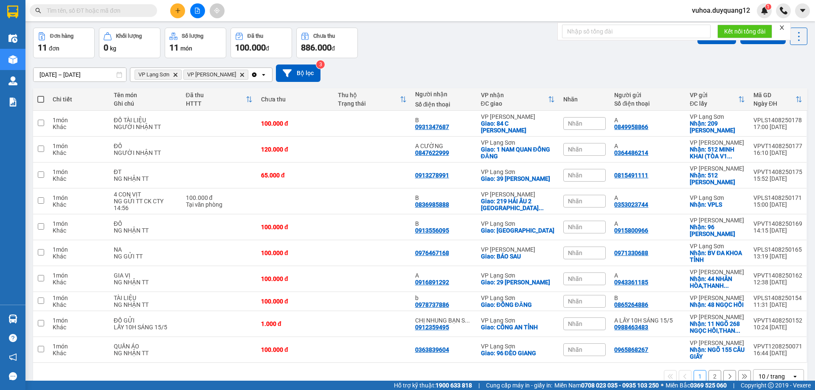
scroll to position [48, 0]
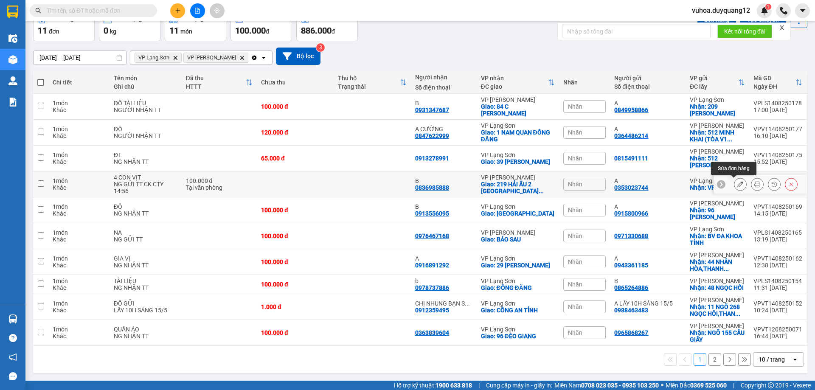
click at [737, 184] on icon at bounding box center [740, 184] width 6 height 6
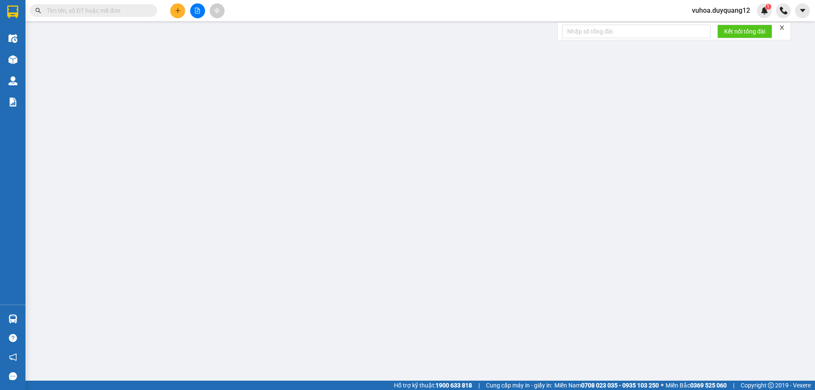
type input "0353023744"
type input "A"
checkbox input "true"
type input "VPLS"
type input "0836985888"
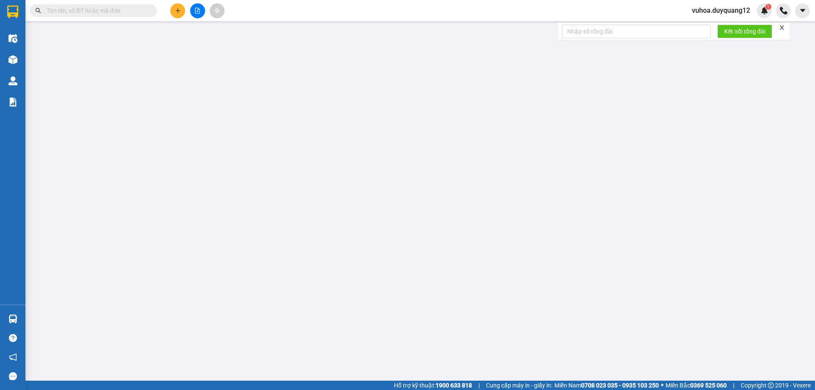
type input "B"
checkbox input "true"
type input "219 HẢI ÂU [STREET_ADDRESS]"
type input "100.000"
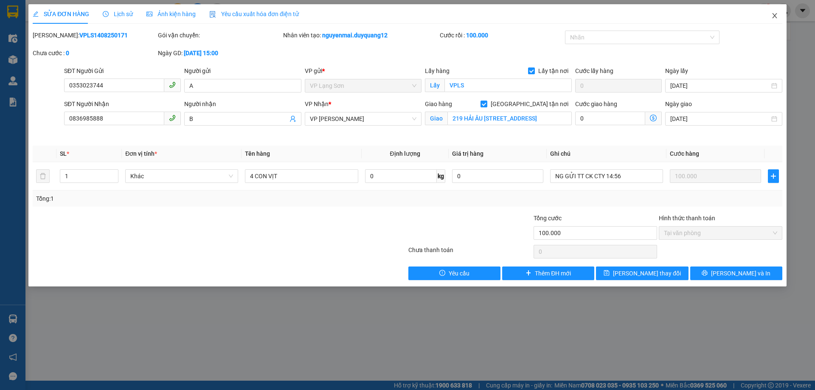
click at [773, 17] on icon "close" at bounding box center [774, 15] width 7 height 7
